Goal: Task Accomplishment & Management: Manage account settings

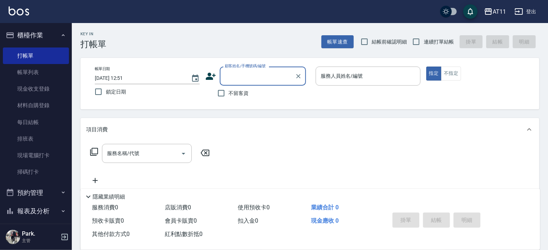
scroll to position [79, 0]
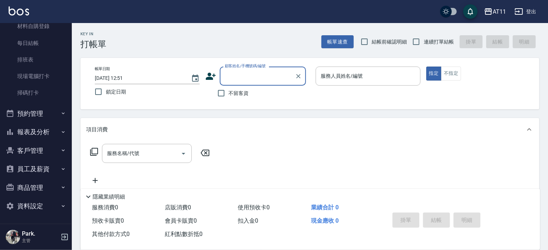
click at [24, 135] on button "報表及分析" at bounding box center [36, 132] width 66 height 19
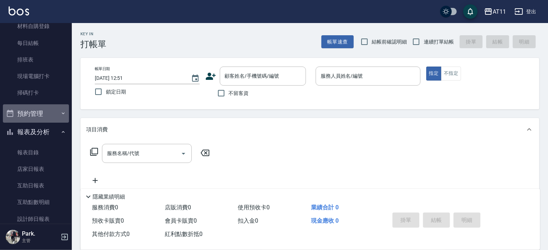
click at [42, 107] on button "預約管理" at bounding box center [36, 113] width 66 height 19
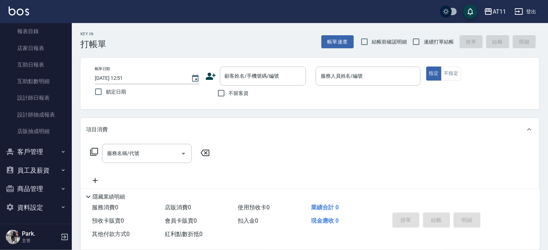
scroll to position [257, 0]
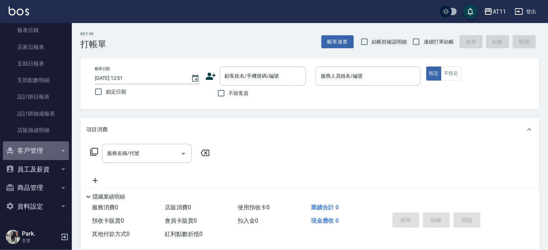
click at [46, 151] on button "客戶管理" at bounding box center [36, 150] width 66 height 19
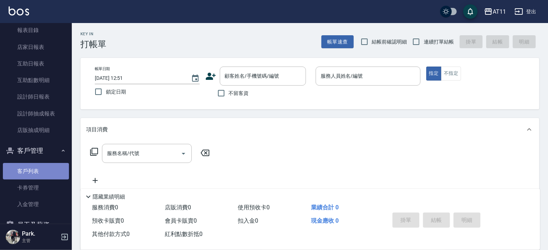
click at [45, 172] on link "客戶列表" at bounding box center [36, 171] width 66 height 17
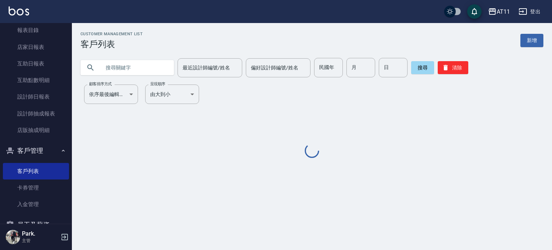
click at [149, 66] on input "text" at bounding box center [135, 67] width 68 height 19
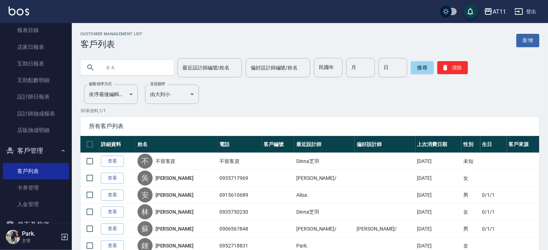
type input "朝"
type input "5"
type input "張"
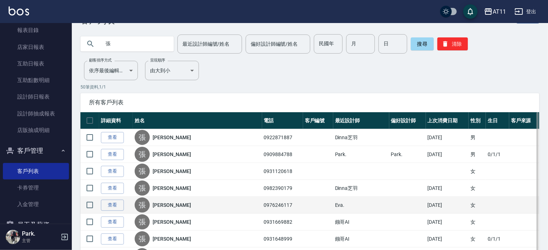
scroll to position [36, 0]
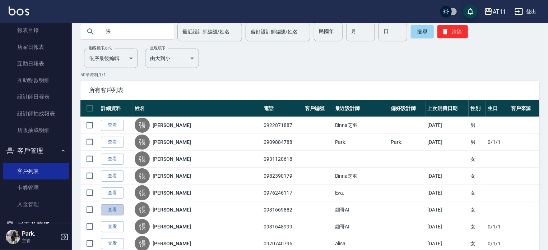
click at [115, 208] on link "查看" at bounding box center [112, 209] width 23 height 11
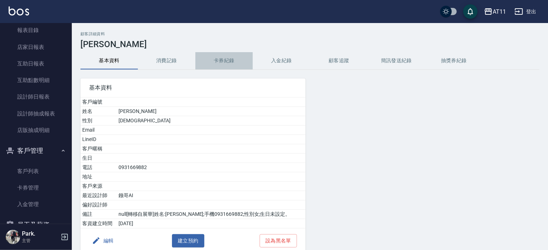
click at [223, 57] on button "卡券紀錄" at bounding box center [225, 60] width 58 height 17
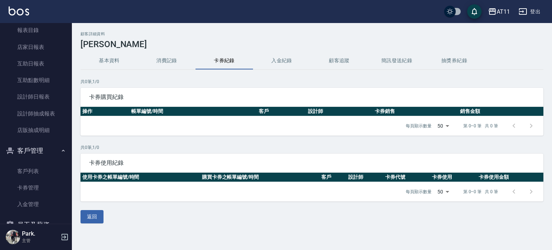
click at [165, 56] on button "消費記錄" at bounding box center [167, 60] width 58 height 17
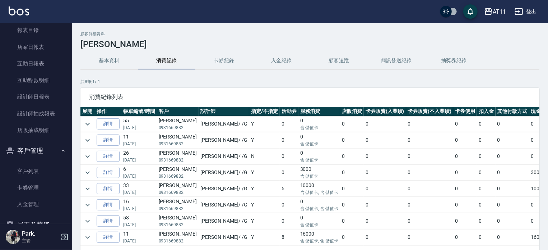
click at [275, 56] on button "入金紀錄" at bounding box center [282, 60] width 58 height 17
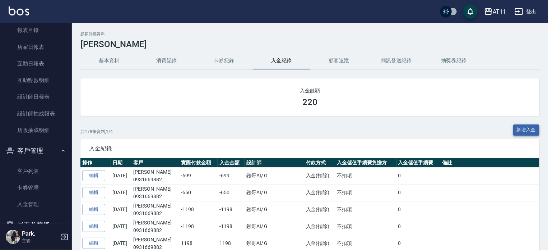
click at [524, 130] on button "新增入金" at bounding box center [527, 129] width 27 height 11
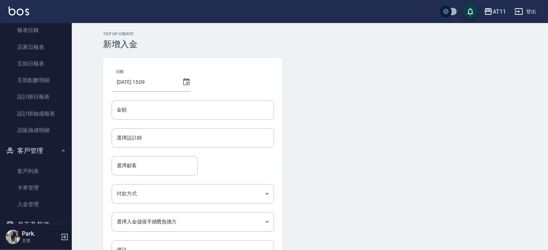
click at [180, 99] on div "日期 2025/09/09 15:09 金額 金額 選擇設計師 選擇設計師 選擇顧客 選擇顧客 付款方式 ​ 付款方式 選擇入金儲值手續費負擔方 ​ 選擇入金…" at bounding box center [193, 163] width 180 height 210
click at [186, 107] on input "金額" at bounding box center [193, 109] width 162 height 19
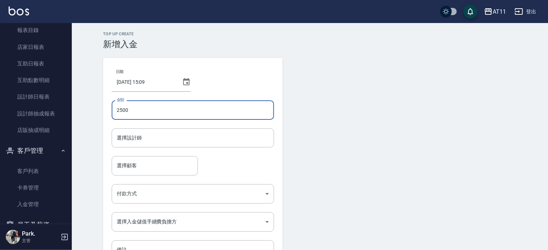
type input "2500"
click at [284, 144] on form "日期 2025/09/09 15:09 金額 2500 金額 選擇設計師 選擇設計師 選擇顧客 選擇顧客 付款方式 ​ 付款方式 選擇入金儲值手續費負擔方 ​…" at bounding box center [310, 174] width 414 height 232
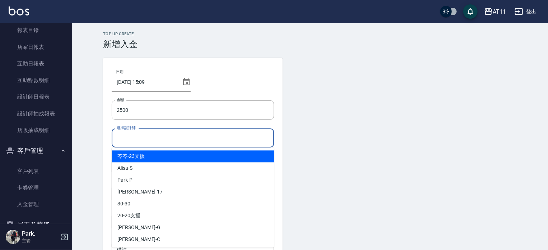
click at [188, 141] on input "選擇設計師" at bounding box center [193, 138] width 156 height 13
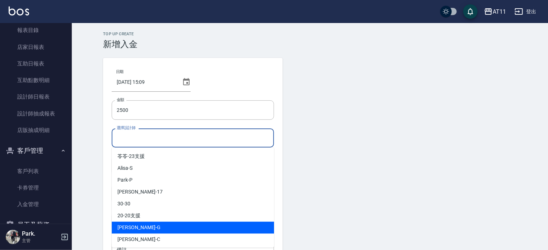
click at [152, 228] on div "Gary -G" at bounding box center [193, 227] width 162 height 12
type input "Gary-G"
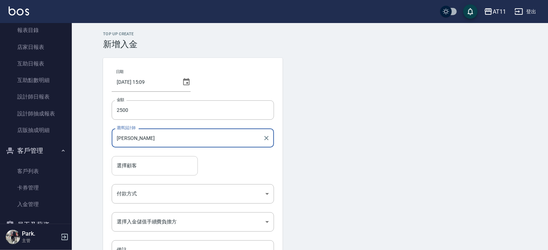
click at [138, 166] on input "選擇顧客" at bounding box center [155, 165] width 80 height 13
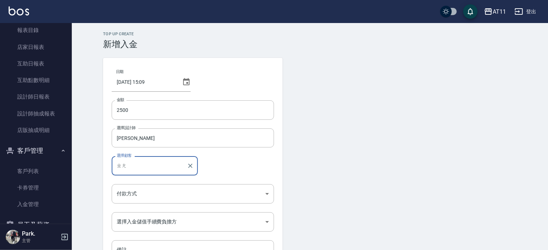
type input "ㄓ"
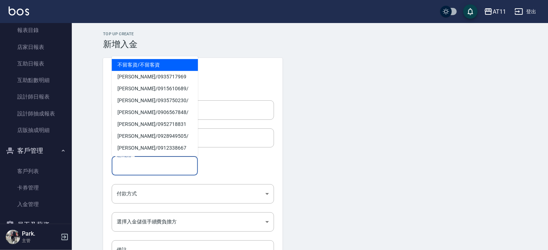
type input "ㄤ"
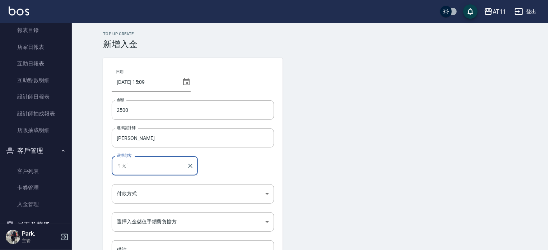
type input "ㄖ"
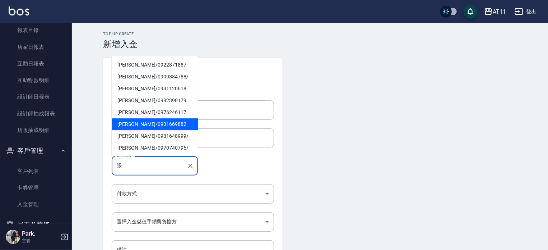
click at [162, 125] on span "張淑絹 / 0931669882" at bounding box center [155, 124] width 86 height 12
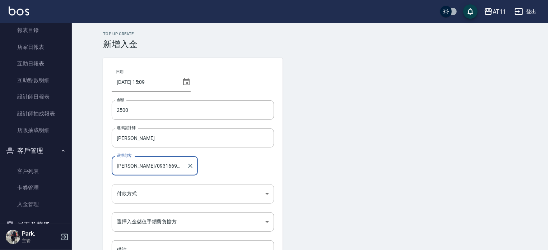
type input "張淑絹/0931669882"
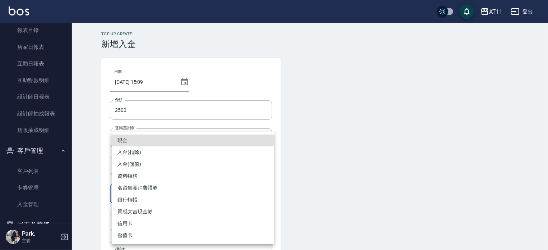
drag, startPoint x: 198, startPoint y: 203, endPoint x: 198, endPoint y: 198, distance: 5.0
click at [198, 202] on body "AT11 登出 櫃檯作業 打帳單 帳單列表 現金收支登錄 材料自購登錄 每日結帳 排班表 現場電腦打卡 掃碼打卡 預約管理 預約管理 單日預約紀錄 單週預約紀…" at bounding box center [274, 149] width 548 height 298
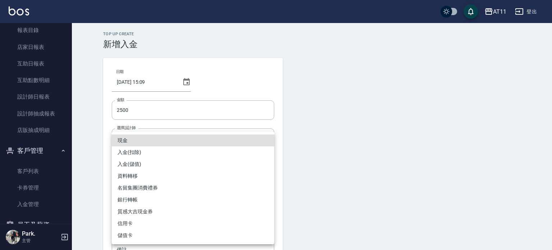
click at [198, 195] on li "銀行轉帳" at bounding box center [193, 200] width 162 height 12
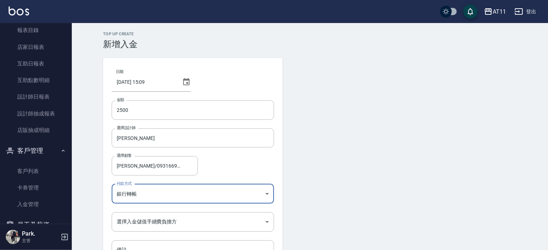
click at [198, 195] on body "AT11 登出 櫃檯作業 打帳單 帳單列表 現金收支登錄 材料自購登錄 每日結帳 排班表 現場電腦打卡 掃碼打卡 預約管理 預約管理 單日預約紀錄 單週預約紀…" at bounding box center [274, 149] width 548 height 298
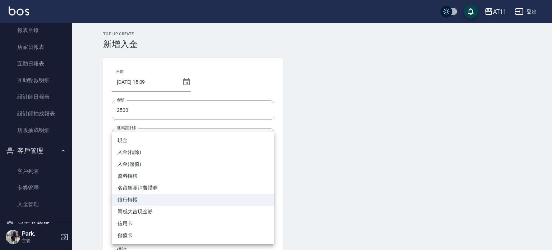
click at [141, 162] on li "入金(儲值)" at bounding box center [193, 164] width 162 height 12
type input "入金(儲值)"
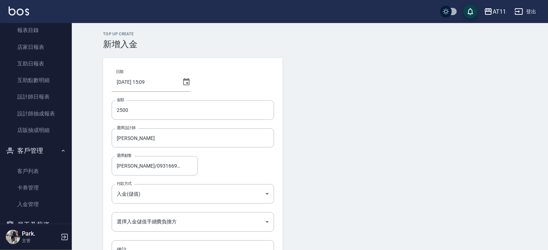
click at [372, 158] on form "日期 2025/09/09 15:09 金額 2500 金額 選擇設計師 Gary-G 選擇設計師 選擇顧客 張淑絹/0931669882 選擇顧客 付款方式…" at bounding box center [310, 174] width 414 height 232
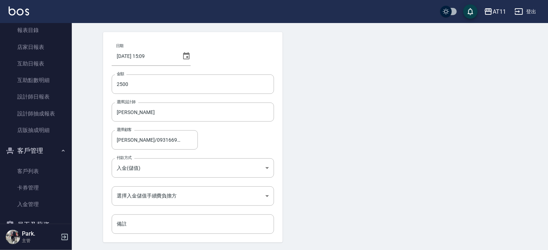
scroll to position [49, 0]
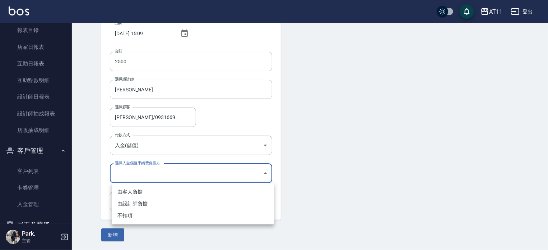
click at [214, 169] on body "AT11 登出 櫃檯作業 打帳單 帳單列表 現金收支登錄 材料自購登錄 每日結帳 排班表 現場電腦打卡 掃碼打卡 預約管理 預約管理 單日預約紀錄 單週預約紀…" at bounding box center [274, 100] width 548 height 298
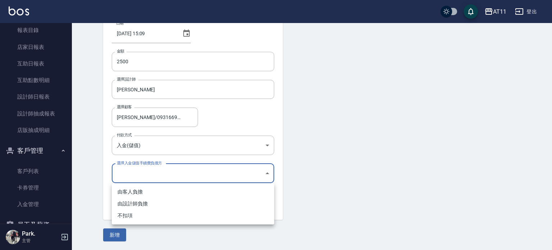
click at [132, 216] on li "不扣項" at bounding box center [193, 216] width 162 height 12
type input "WITHOUTHANDLINGFEE"
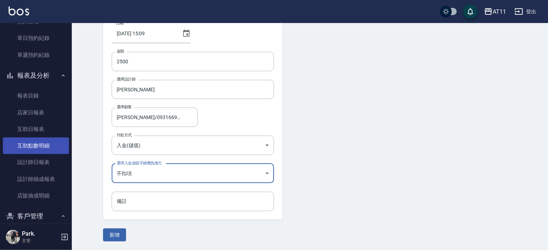
scroll to position [149, 0]
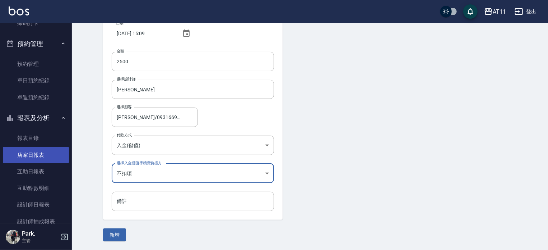
click at [40, 155] on link "店家日報表" at bounding box center [36, 155] width 66 height 17
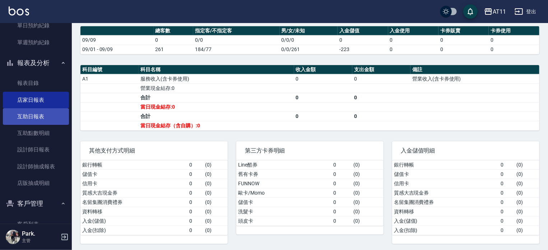
scroll to position [252, 0]
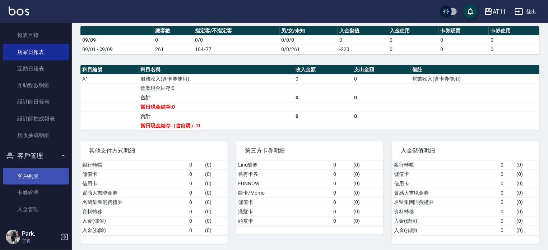
click at [45, 176] on link "客戶列表" at bounding box center [36, 176] width 66 height 17
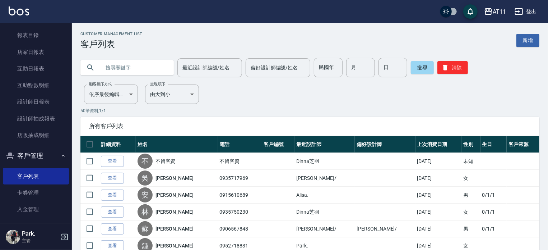
click at [127, 64] on input "text" at bounding box center [135, 67] width 68 height 19
type input "0"
click at [134, 70] on input "0" at bounding box center [135, 67] width 68 height 19
type input "張"
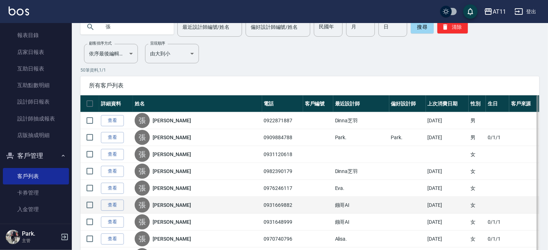
scroll to position [72, 0]
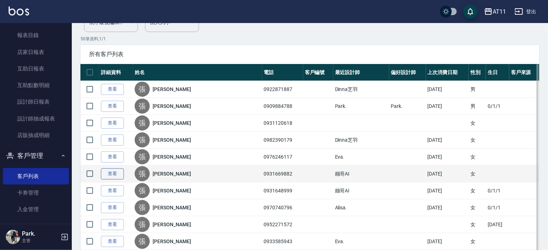
click at [106, 171] on link "查看" at bounding box center [112, 173] width 23 height 11
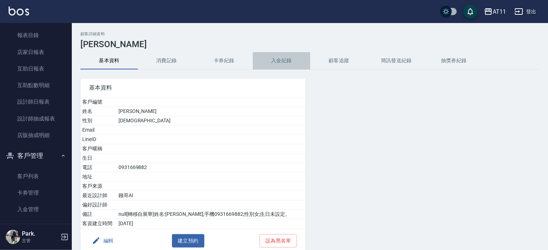
click at [287, 60] on button "入金紀錄" at bounding box center [282, 60] width 58 height 17
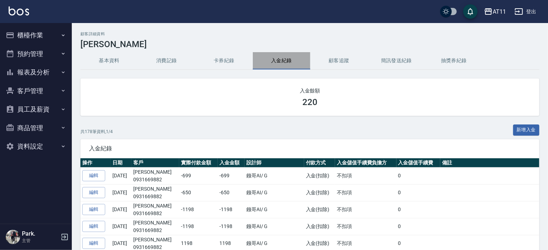
click at [282, 58] on button "入金紀錄" at bounding box center [282, 60] width 58 height 17
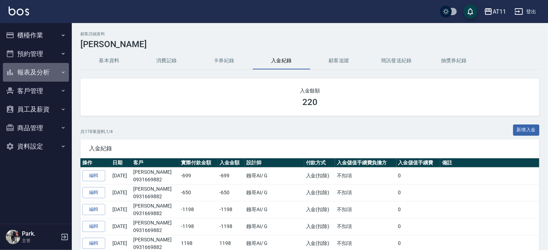
click at [52, 73] on button "報表及分析" at bounding box center [36, 72] width 66 height 19
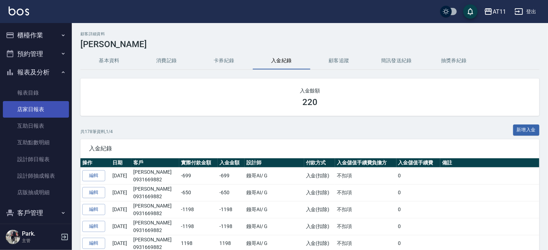
click at [35, 106] on link "店家日報表" at bounding box center [36, 109] width 66 height 17
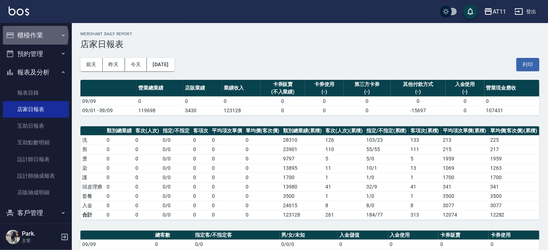
click at [35, 36] on button "櫃檯作業" at bounding box center [36, 35] width 66 height 19
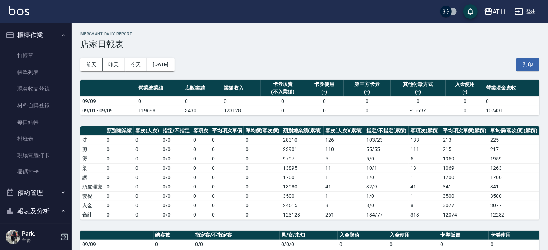
click at [35, 35] on button "櫃檯作業" at bounding box center [36, 35] width 66 height 19
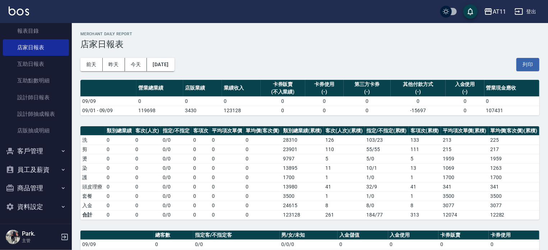
scroll to position [62, 0]
click at [47, 174] on button "員工及薪資" at bounding box center [36, 169] width 66 height 19
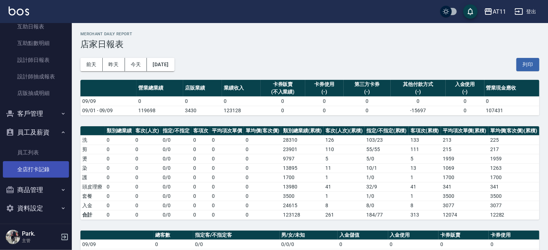
scroll to position [100, 0]
click at [44, 107] on button "客戶管理" at bounding box center [36, 112] width 66 height 19
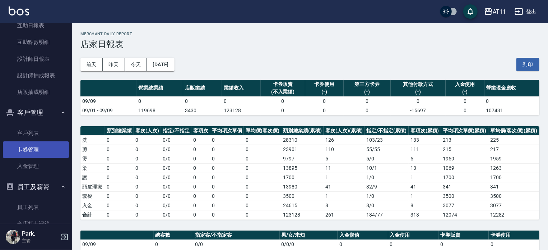
click at [40, 145] on link "卡券管理" at bounding box center [36, 149] width 66 height 17
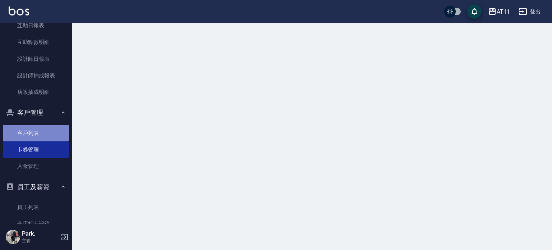
click at [43, 138] on link "客戶列表" at bounding box center [36, 133] width 66 height 17
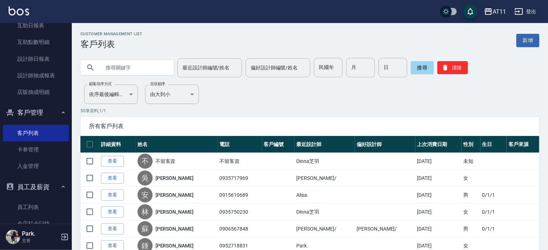
click at [130, 65] on input "text" at bounding box center [135, 67] width 68 height 19
type input "張"
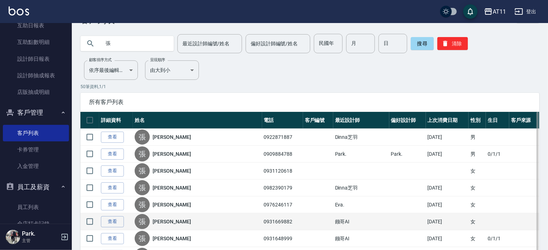
scroll to position [36, 0]
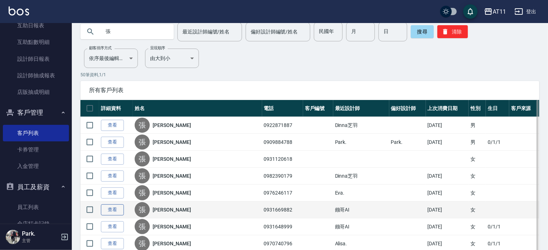
click at [103, 211] on link "查看" at bounding box center [112, 209] width 23 height 11
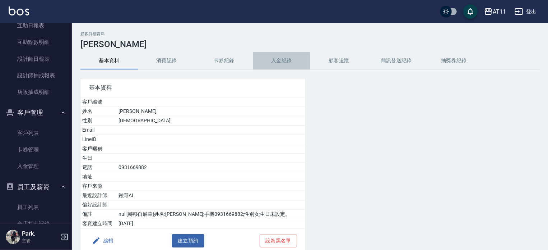
click at [284, 61] on button "入金紀錄" at bounding box center [282, 60] width 58 height 17
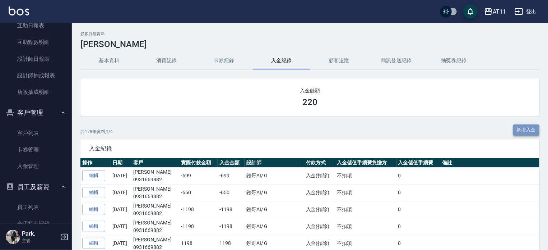
click at [532, 126] on button "新增入金" at bounding box center [527, 129] width 27 height 11
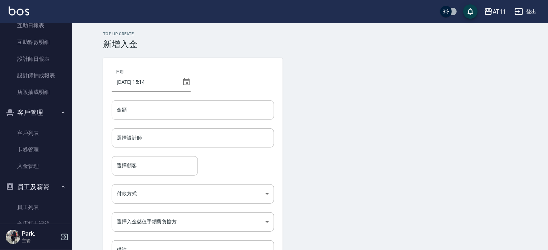
click at [194, 112] on input "金額" at bounding box center [193, 109] width 162 height 19
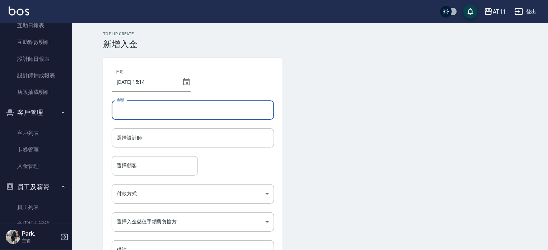
click at [156, 104] on input "金額" at bounding box center [193, 109] width 162 height 19
type input "2500"
click at [143, 156] on form "選擇設計師 選擇設計師" at bounding box center [193, 142] width 162 height 28
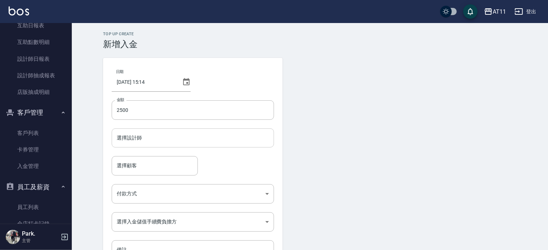
click at [161, 152] on body "AT11 登出 櫃檯作業 打帳單 帳單列表 現金收支登錄 材料自購登錄 每日結帳 排班表 現場電腦打卡 掃碼打卡 預約管理 預約管理 單日預約紀錄 單週預約紀…" at bounding box center [274, 149] width 548 height 298
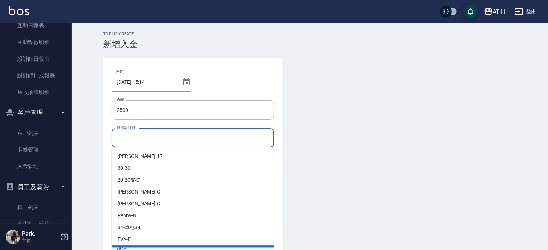
scroll to position [72, 0]
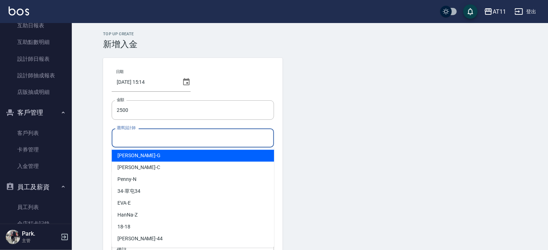
click at [128, 158] on span "Gary -G" at bounding box center [139, 156] width 43 height 8
type input "Gary-G"
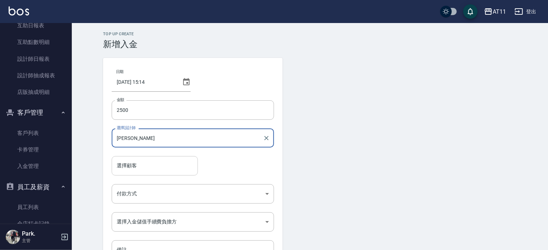
click at [140, 161] on input "選擇顧客" at bounding box center [155, 165] width 80 height 13
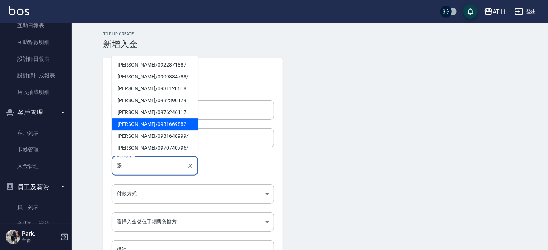
click at [147, 124] on span "張淑絹 / 0931669882" at bounding box center [155, 124] width 86 height 12
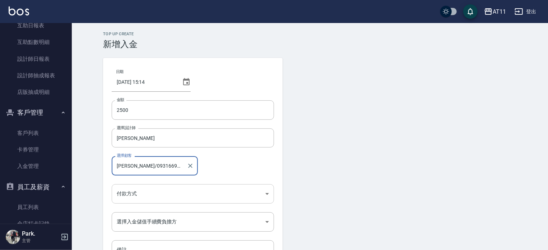
type input "張淑絹/0931669882"
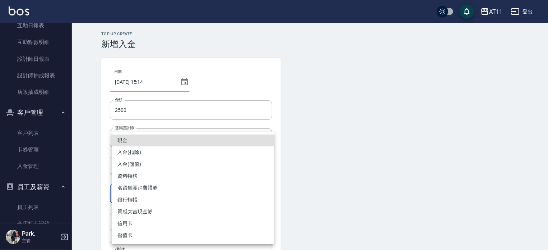
click at [189, 185] on body "AT11 登出 櫃檯作業 打帳單 帳單列表 現金收支登錄 材料自購登錄 每日結帳 排班表 現場電腦打卡 掃碼打卡 預約管理 預約管理 單日預約紀錄 單週預約紀…" at bounding box center [274, 149] width 548 height 298
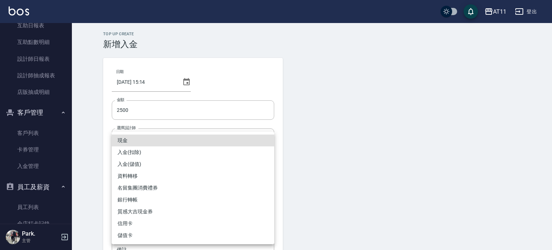
click at [134, 162] on li "入金(儲值)" at bounding box center [193, 164] width 162 height 12
type input "入金(儲值)"
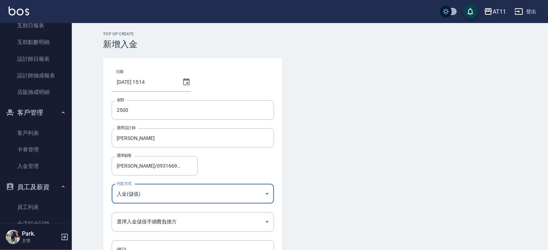
click at [348, 183] on form "日期 2025/09/09 15:14 金額 2500 金額 選擇設計師 Gary-G 選擇設計師 選擇顧客 張淑絹/0931669882 選擇顧客 付款方式…" at bounding box center [310, 174] width 414 height 232
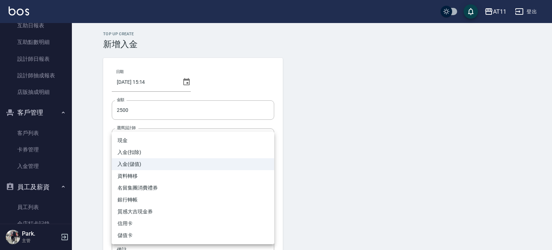
click at [254, 192] on body "AT11 登出 櫃檯作業 打帳單 帳單列表 現金收支登錄 材料自購登錄 每日結帳 排班表 現場電腦打卡 掃碼打卡 預約管理 預約管理 單日預約紀錄 單週預約紀…" at bounding box center [276, 149] width 552 height 298
click at [341, 187] on div at bounding box center [276, 125] width 552 height 250
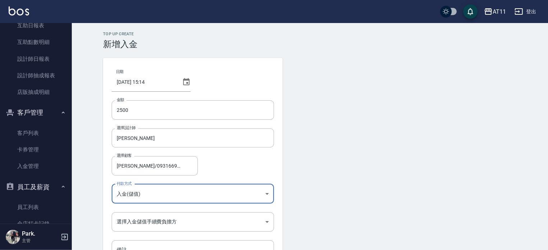
scroll to position [49, 0]
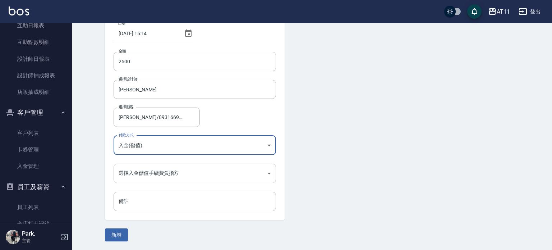
click at [153, 169] on body "AT11 登出 櫃檯作業 打帳單 帳單列表 現金收支登錄 材料自購登錄 每日結帳 排班表 現場電腦打卡 掃碼打卡 預約管理 預約管理 單日預約紀錄 單週預約紀…" at bounding box center [276, 100] width 552 height 298
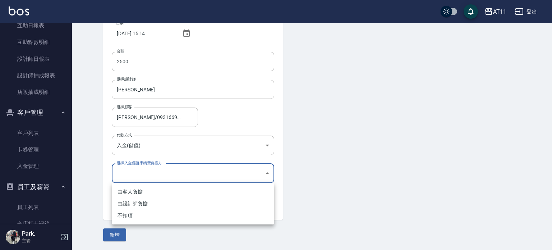
click at [131, 221] on ul "由客人負擔 由設計師負擔 不扣項" at bounding box center [193, 203] width 162 height 41
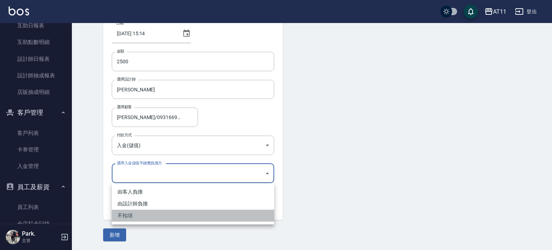
click at [130, 218] on li "不扣項" at bounding box center [193, 216] width 162 height 12
type input "WITHOUTHANDLINGFEE"
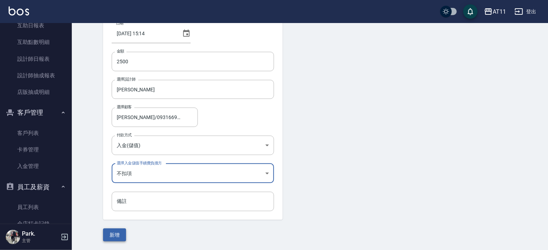
click at [119, 233] on button "新增" at bounding box center [114, 234] width 23 height 13
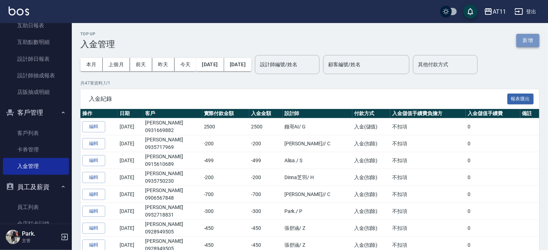
click at [532, 46] on button "新增" at bounding box center [528, 40] width 23 height 13
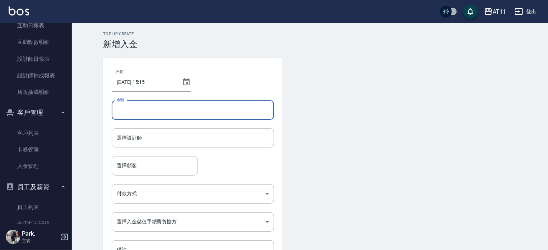
click at [213, 107] on input "金額" at bounding box center [193, 109] width 162 height 19
click at [233, 146] on div "選擇設計師" at bounding box center [193, 137] width 162 height 19
type input "-450"
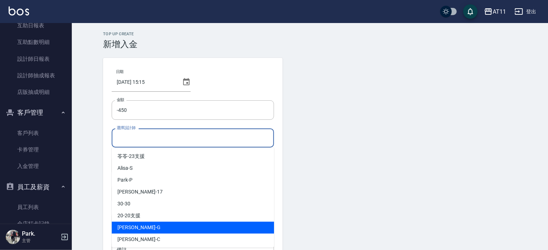
click at [174, 227] on div "Gary -G" at bounding box center [193, 227] width 162 height 12
type input "Gary-G"
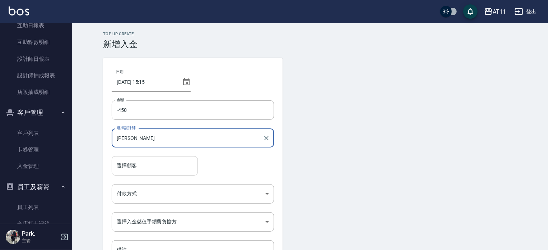
click at [151, 165] on input "選擇顧客" at bounding box center [155, 165] width 80 height 13
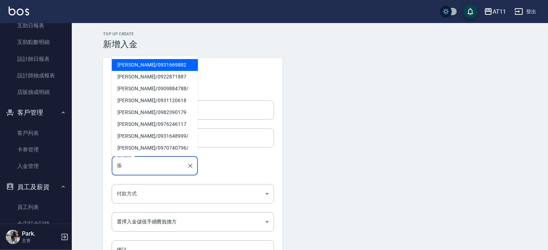
click at [149, 67] on span "張淑絹 / 0931669882" at bounding box center [155, 65] width 86 height 12
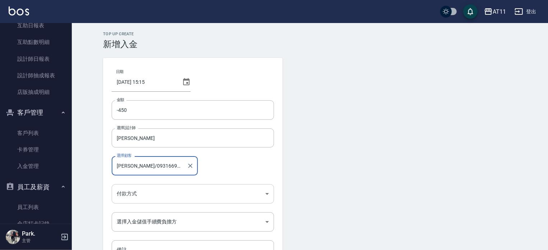
type input "張淑絹/0931669882"
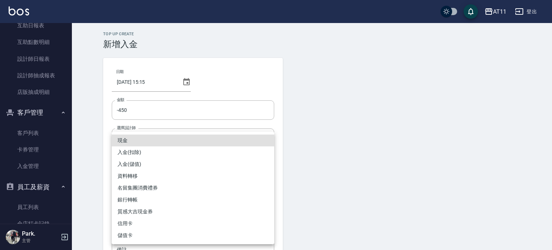
click at [187, 198] on body "AT11 登出 櫃檯作業 打帳單 帳單列表 現金收支登錄 材料自購登錄 每日結帳 排班表 現場電腦打卡 掃碼打卡 預約管理 預約管理 單日預約紀錄 單週預約紀…" at bounding box center [276, 149] width 552 height 298
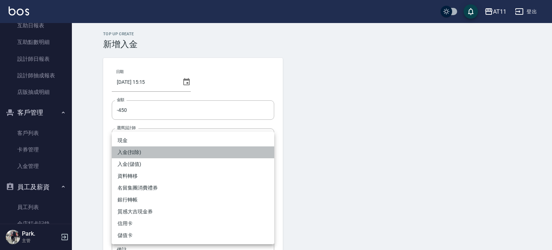
click at [134, 152] on li "入金(扣除)" at bounding box center [193, 152] width 162 height 12
type input "入金(扣除)"
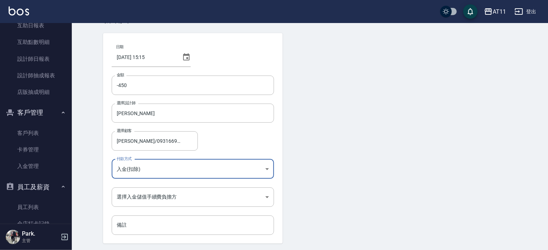
scroll to position [49, 0]
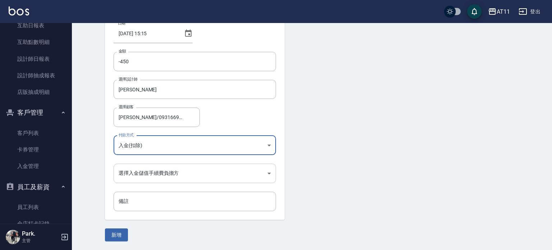
click at [160, 173] on body "AT11 登出 櫃檯作業 打帳單 帳單列表 現金收支登錄 材料自購登錄 每日結帳 排班表 現場電腦打卡 掃碼打卡 預約管理 預約管理 單日預約紀錄 單週預約紀…" at bounding box center [276, 100] width 552 height 298
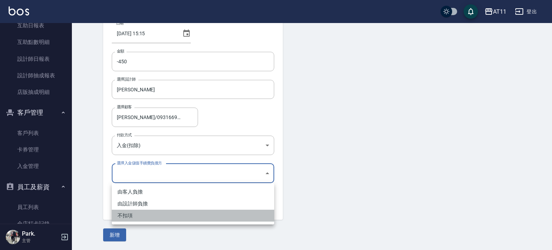
click at [134, 218] on li "不扣項" at bounding box center [193, 216] width 162 height 12
type input "WITHOUTHANDLINGFEE"
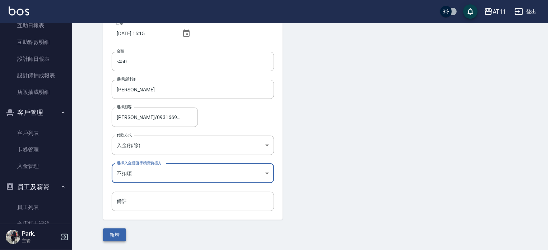
click at [115, 238] on button "新增" at bounding box center [114, 234] width 23 height 13
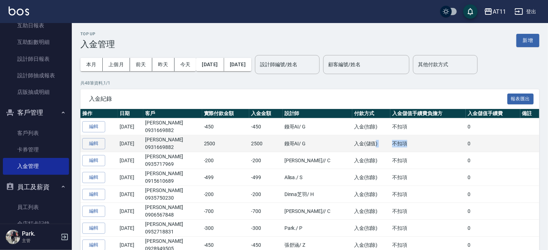
drag, startPoint x: 407, startPoint y: 141, endPoint x: 366, endPoint y: 141, distance: 40.6
click at [366, 141] on tr "編輯 2025/09/09 張淑絹 0931669882 2500 2500 鏹哥AI / G 入金(儲值) 不扣項 0" at bounding box center [310, 143] width 459 height 17
click at [366, 141] on td "入金(儲值)" at bounding box center [372, 143] width 38 height 17
drag, startPoint x: 210, startPoint y: 143, endPoint x: 249, endPoint y: 143, distance: 39.2
click at [249, 143] on tr "編輯 2025/09/09 張淑絹 0931669882 2500 2500 鏹哥AI / G 入金(儲值) 不扣項 0" at bounding box center [310, 143] width 459 height 17
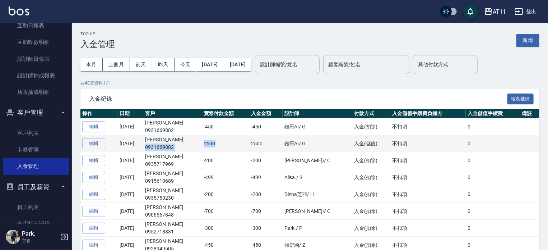
click at [249, 143] on td "2500" at bounding box center [225, 143] width 47 height 17
drag, startPoint x: 249, startPoint y: 143, endPoint x: 204, endPoint y: 145, distance: 45.0
click at [204, 145] on tr "編輯 2025/09/09 張淑絹 0931669882 2500 2500 鏹哥AI / G 入金(儲值) 不扣項 0" at bounding box center [310, 143] width 459 height 17
click at [200, 145] on p "0931669882" at bounding box center [172, 147] width 55 height 8
drag, startPoint x: 211, startPoint y: 143, endPoint x: 247, endPoint y: 144, distance: 36.0
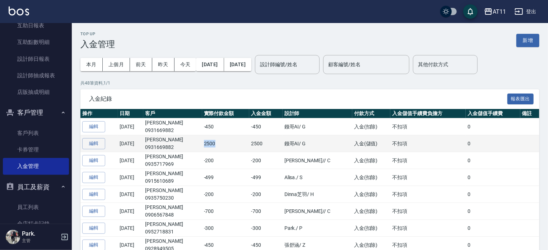
click at [247, 144] on td "2500" at bounding box center [225, 143] width 47 height 17
drag, startPoint x: 247, startPoint y: 144, endPoint x: 205, endPoint y: 141, distance: 42.6
click at [205, 141] on tr "編輯 2025/09/09 張淑絹 0931669882 2500 2500 鏹哥AI / G 入金(儲值) 不扣項 0" at bounding box center [310, 143] width 459 height 17
click at [202, 141] on td "張淑絹 0931669882" at bounding box center [172, 143] width 59 height 17
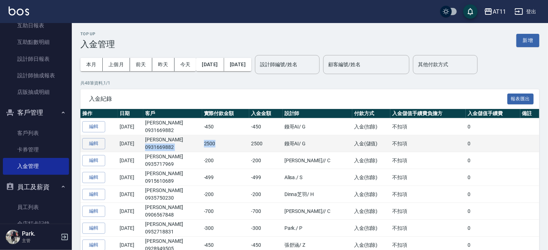
click at [249, 141] on td "2500" at bounding box center [225, 143] width 47 height 17
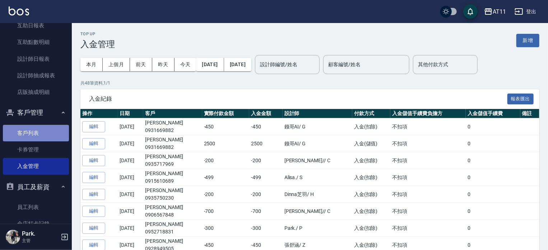
click at [37, 130] on link "客戶列表" at bounding box center [36, 133] width 66 height 17
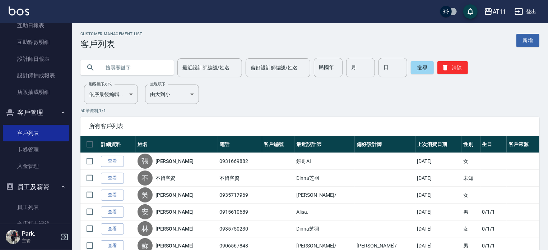
click at [127, 72] on input "text" at bounding box center [135, 67] width 68 height 19
click at [126, 69] on input "text" at bounding box center [135, 67] width 68 height 19
click at [125, 68] on input "text" at bounding box center [135, 67] width 68 height 19
type input "張"
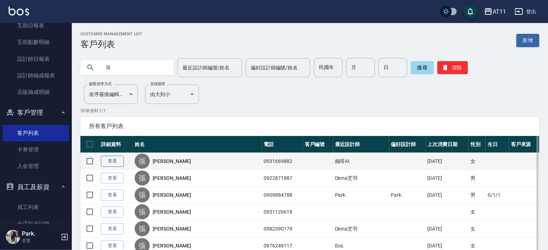
click at [109, 159] on link "查看" at bounding box center [112, 161] width 23 height 11
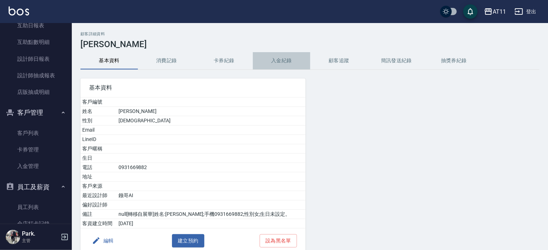
click at [292, 57] on button "入金紀錄" at bounding box center [282, 60] width 58 height 17
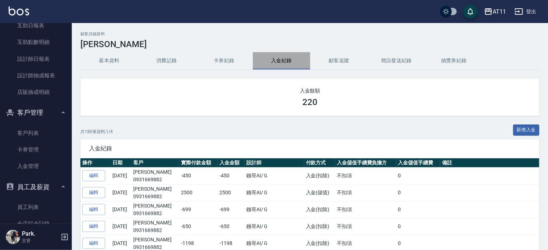
click at [271, 62] on button "入金紀錄" at bounding box center [282, 60] width 58 height 17
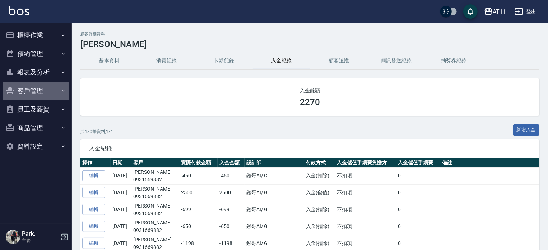
click at [37, 92] on button "客戶管理" at bounding box center [36, 91] width 66 height 19
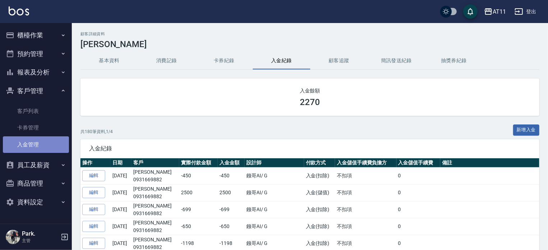
click at [36, 141] on link "入金管理" at bounding box center [36, 144] width 66 height 17
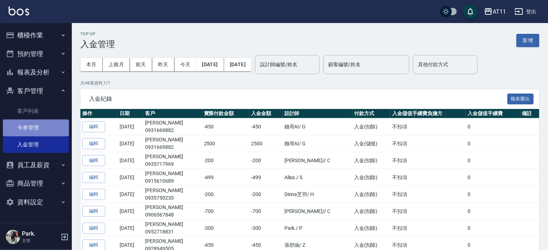
click at [36, 123] on link "卡券管理" at bounding box center [36, 127] width 66 height 17
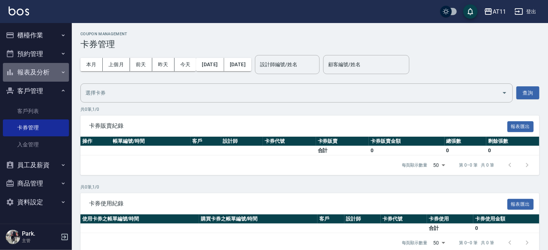
click at [50, 74] on button "報表及分析" at bounding box center [36, 72] width 66 height 19
